Goal: Navigation & Orientation: Find specific page/section

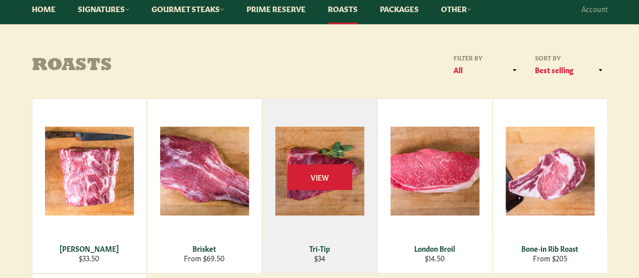
scroll to position [101, 0]
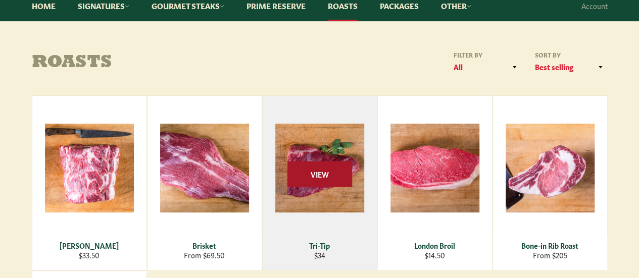
click at [311, 171] on span "View" at bounding box center [320, 174] width 65 height 26
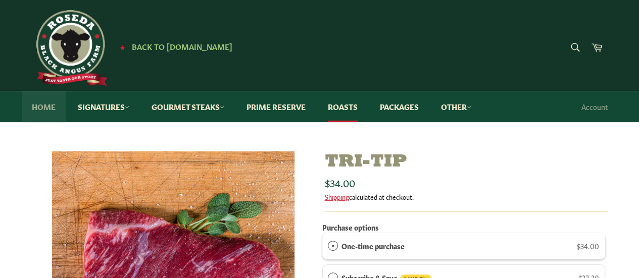
click at [34, 106] on link "Home" at bounding box center [44, 106] width 44 height 31
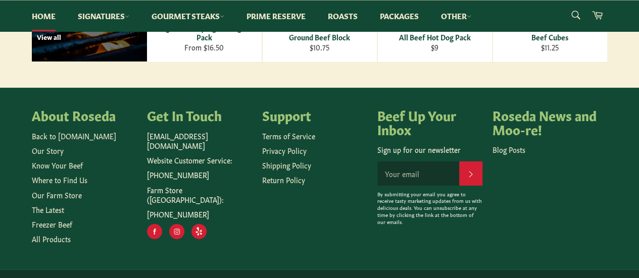
scroll to position [1567, 0]
